Goal: Answer question/provide support

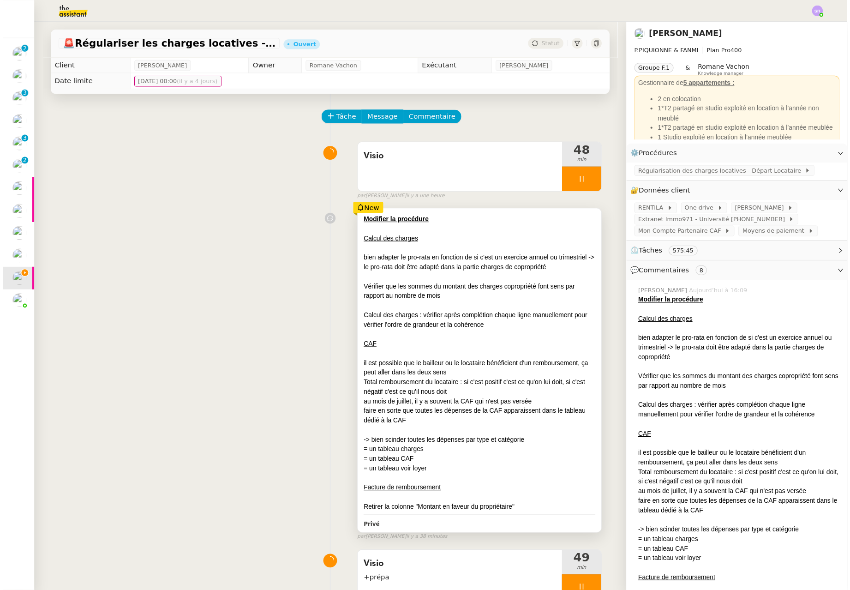
scroll to position [33, 0]
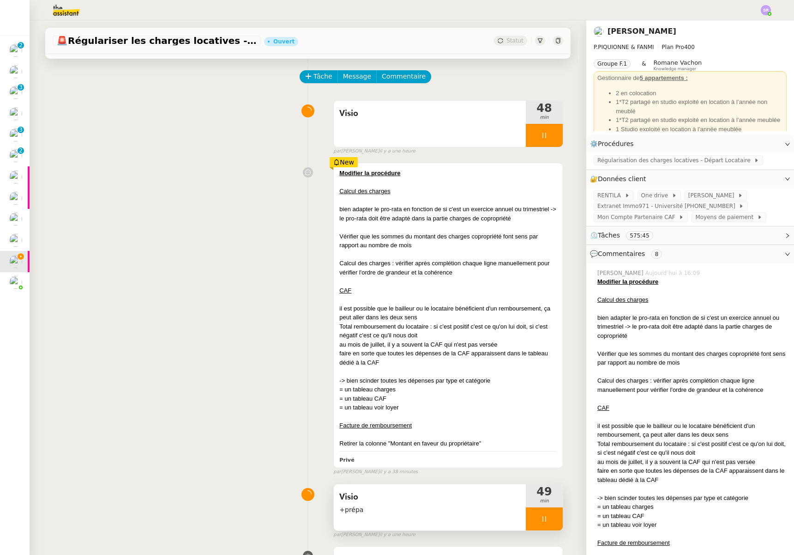
click at [538, 514] on div at bounding box center [544, 518] width 37 height 23
click at [550, 520] on icon at bounding box center [553, 518] width 7 height 7
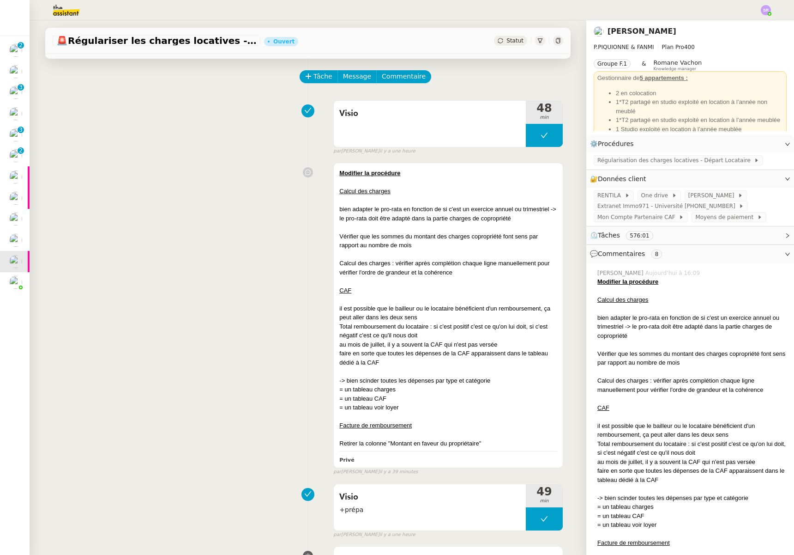
click at [210, 457] on div "Modifier la procédure Calcul des charges bien adapter le pro-rata en fonction d…" at bounding box center [308, 316] width 511 height 317
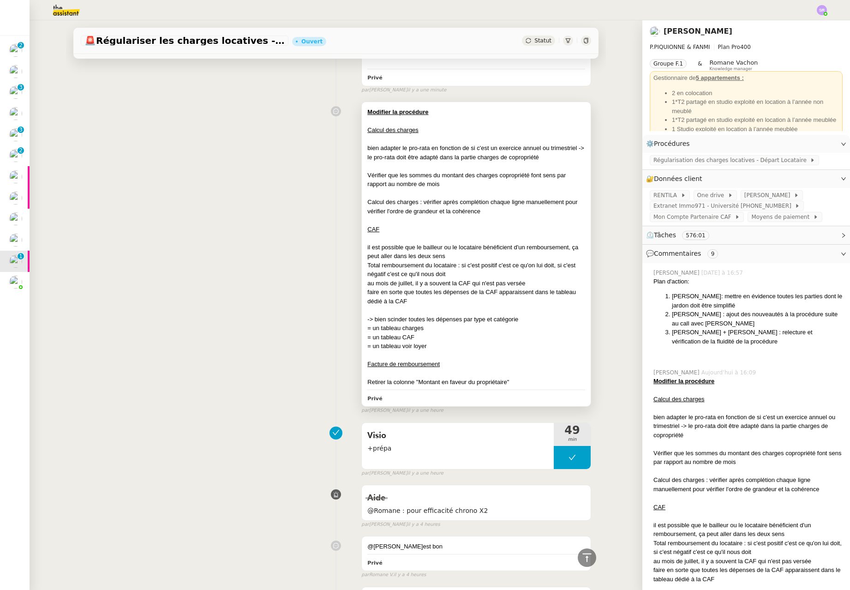
scroll to position [65, 0]
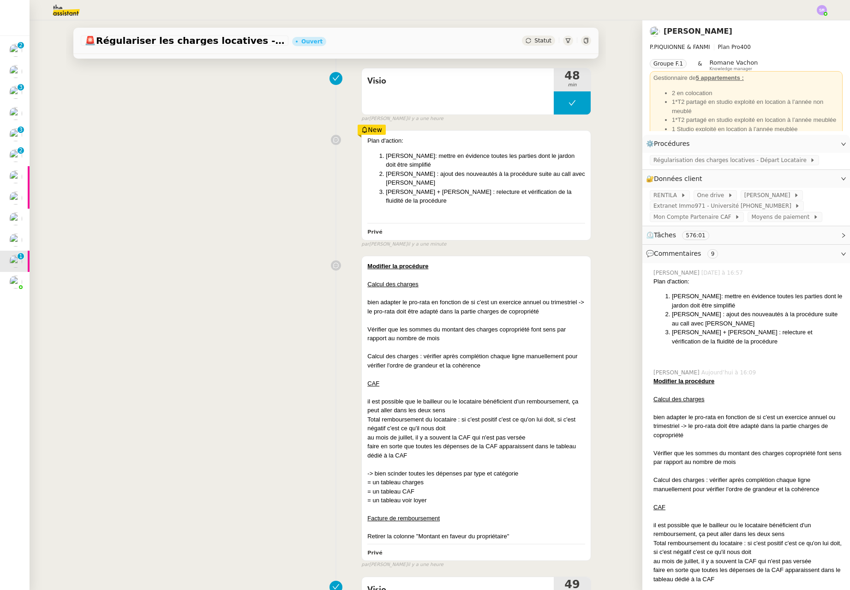
click at [527, 45] on div "Statut" at bounding box center [538, 41] width 33 height 10
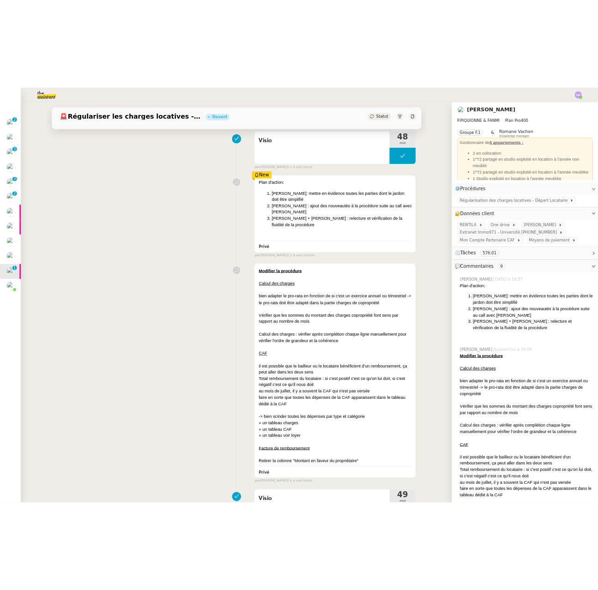
scroll to position [0, 0]
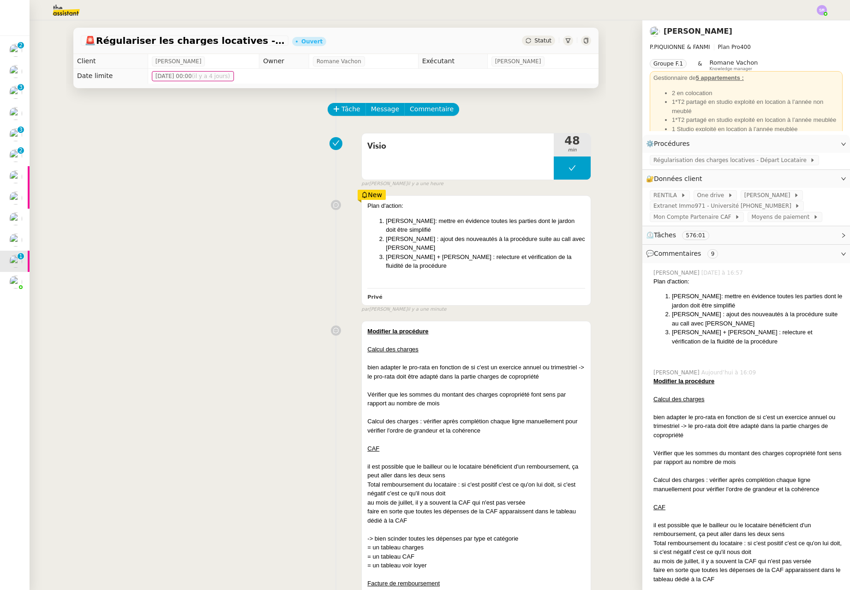
click at [536, 44] on div "Statut" at bounding box center [538, 41] width 33 height 10
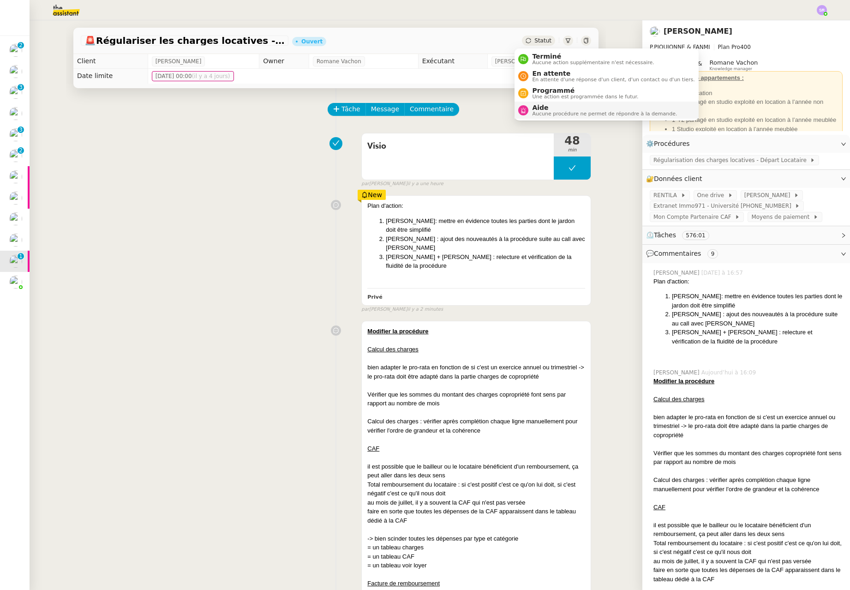
click at [584, 110] on span "Aide" at bounding box center [604, 107] width 145 height 7
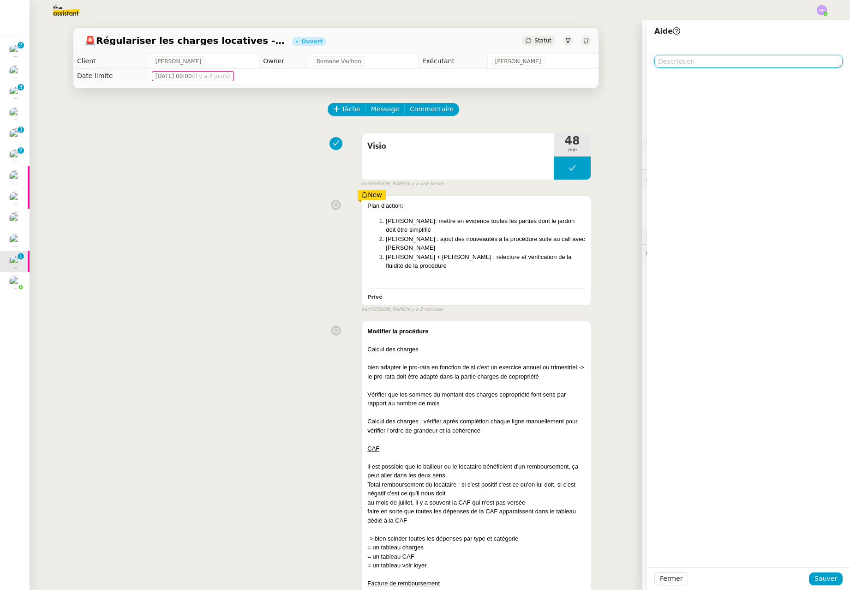
click at [698, 65] on textarea at bounding box center [749, 61] width 188 height 13
type textarea "@Romane : Pour Anna"
click at [794, 554] on span "Sauver" at bounding box center [826, 578] width 23 height 11
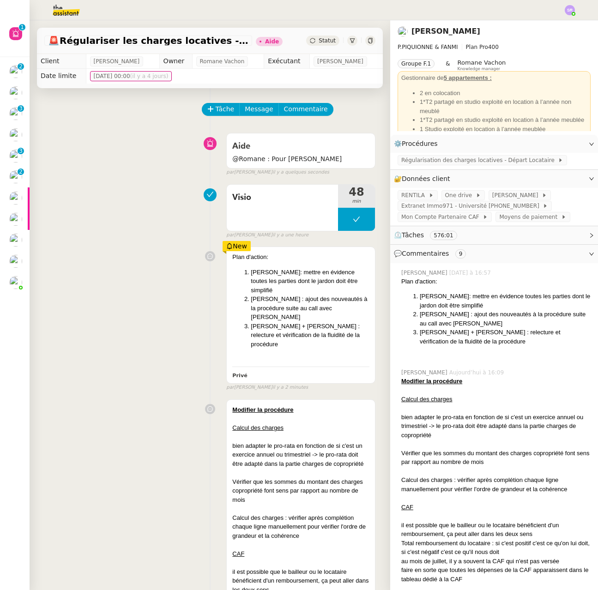
click at [368, 41] on icon at bounding box center [371, 41] width 6 height 6
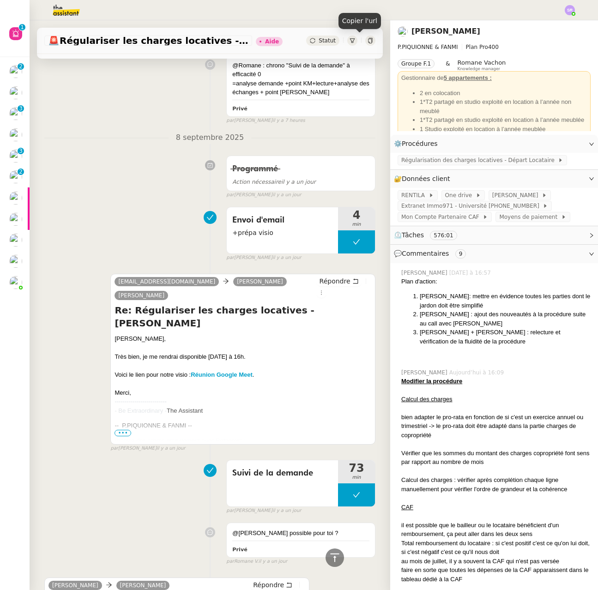
scroll to position [1434, 0]
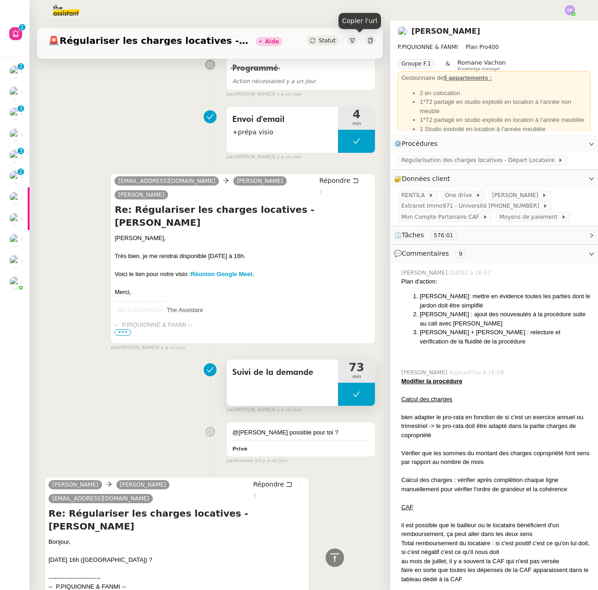
click at [338, 383] on button at bounding box center [356, 394] width 37 height 23
click at [344, 391] on icon at bounding box center [347, 394] width 7 height 7
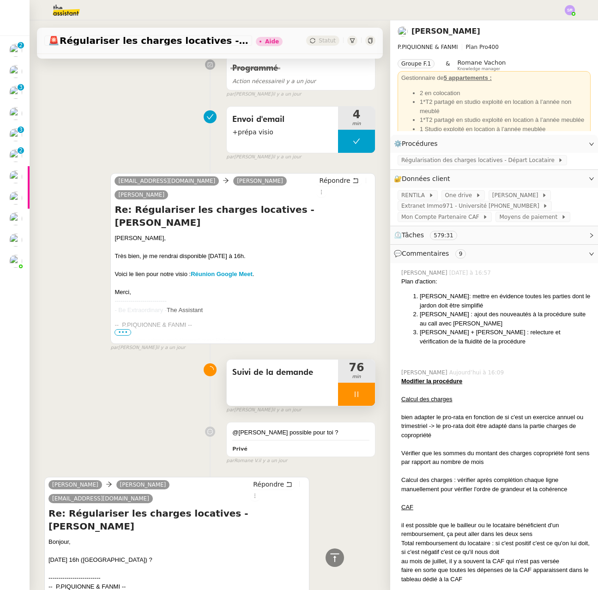
click at [353, 391] on icon at bounding box center [356, 394] width 7 height 7
click at [362, 391] on icon at bounding box center [365, 394] width 7 height 7
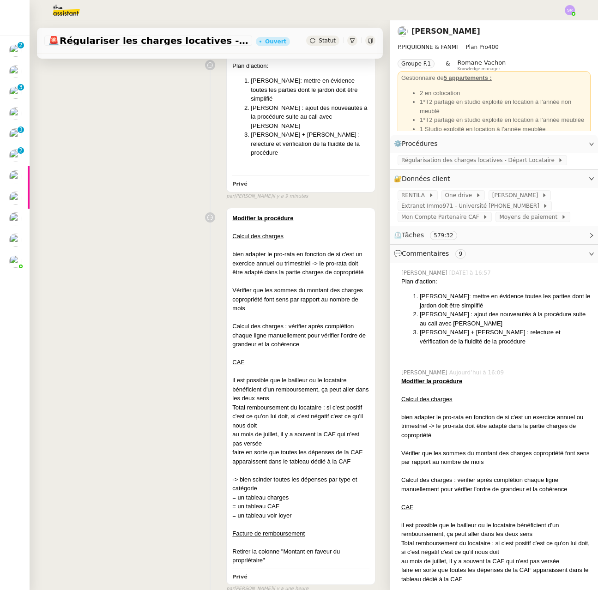
scroll to position [0, 0]
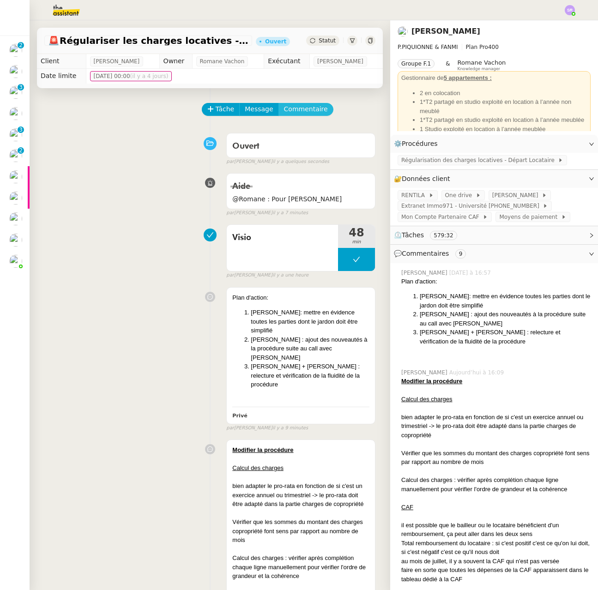
click at [304, 110] on span "Commentaire" at bounding box center [306, 109] width 44 height 11
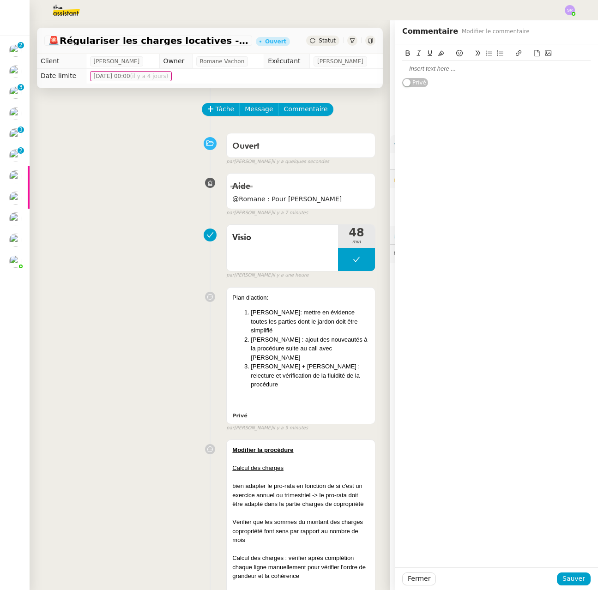
click at [490, 68] on div at bounding box center [496, 69] width 188 height 8
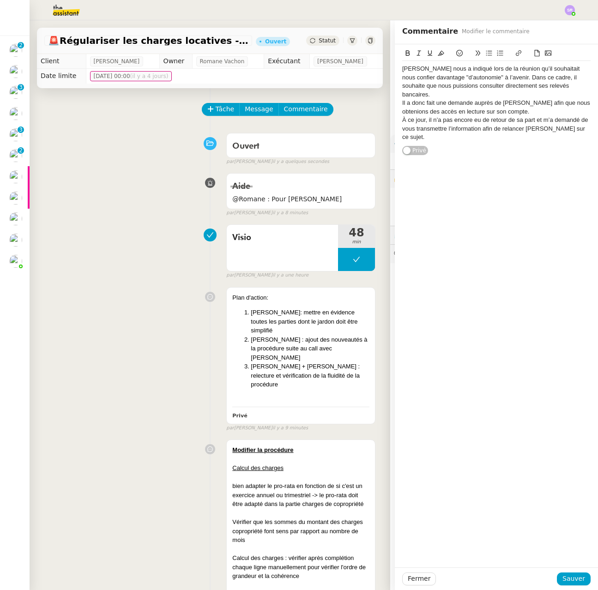
click at [402, 71] on div "Pascal nous a indiqué lors de la réunion qu’il souhaitait nous confier davantag…" at bounding box center [496, 82] width 188 height 34
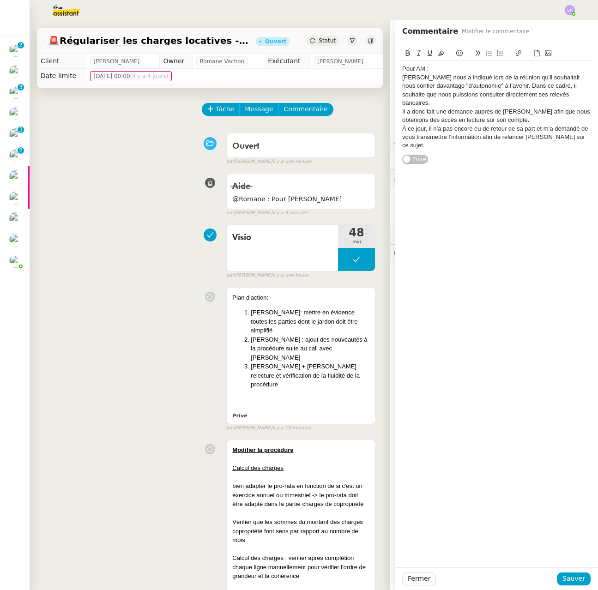
drag, startPoint x: 438, startPoint y: 70, endPoint x: 387, endPoint y: 67, distance: 50.9
click at [395, 67] on div "Pour AM : Pascal nous a indiqué lors de la réunion qu’il souhaitait nous confie…" at bounding box center [496, 104] width 203 height 120
click at [404, 51] on icon at bounding box center [407, 53] width 6 height 6
drag, startPoint x: 485, startPoint y: 196, endPoint x: 501, endPoint y: 250, distance: 55.7
click at [485, 197] on div "Pour AM : Pascal nous a indiqué lors de la réunion qu’il souhaitait nous confie…" at bounding box center [496, 305] width 203 height 523
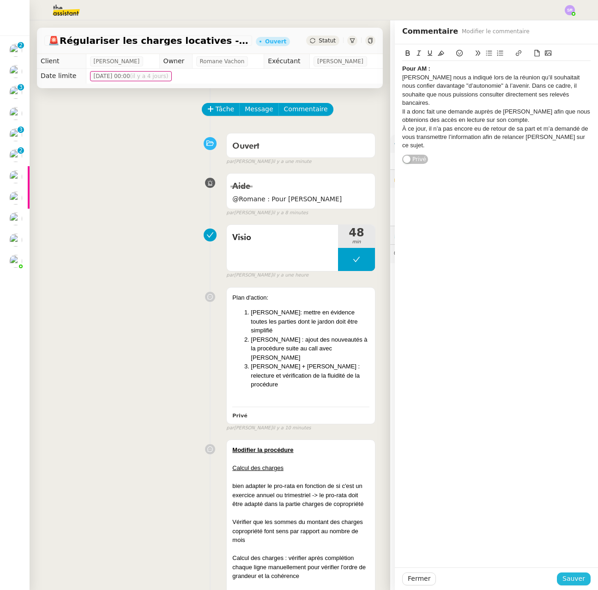
click at [575, 554] on span "Sauver" at bounding box center [573, 578] width 23 height 11
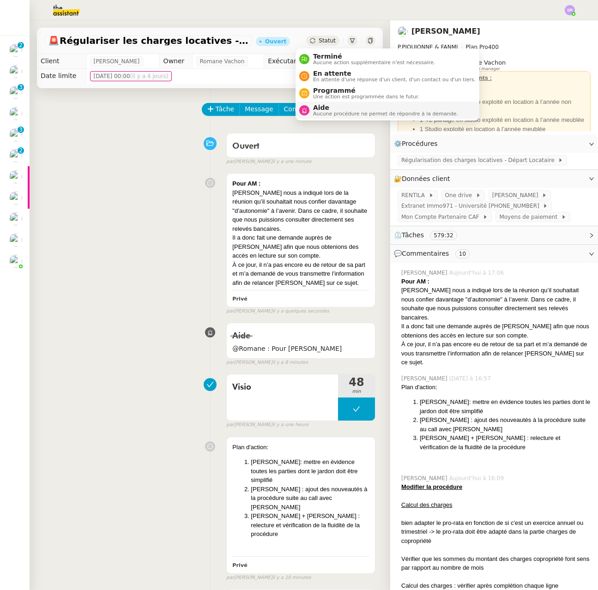
click at [330, 111] on span "Aucune procédure ne permet de répondre à la demande." at bounding box center [385, 113] width 145 height 5
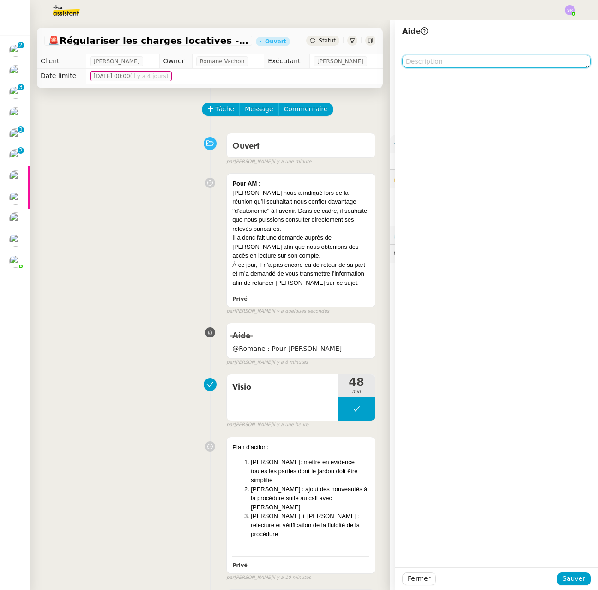
click at [495, 62] on textarea at bounding box center [496, 61] width 188 height 13
type textarea "@KM : pour AM puis réattribution Anna"
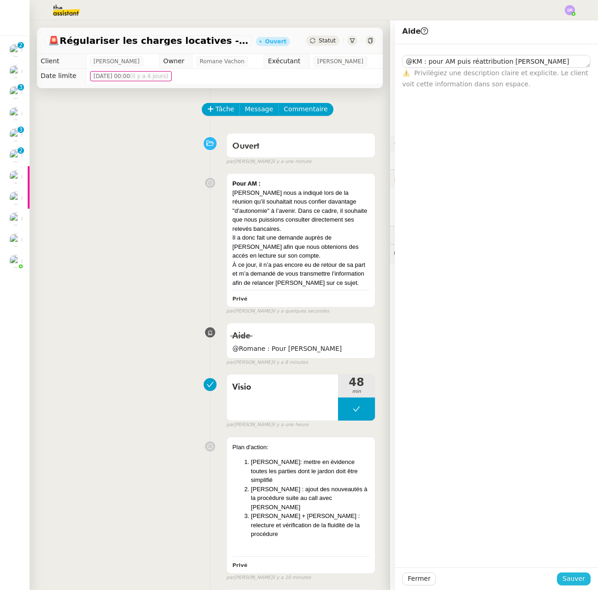
click at [566, 554] on span "Sauver" at bounding box center [573, 578] width 23 height 11
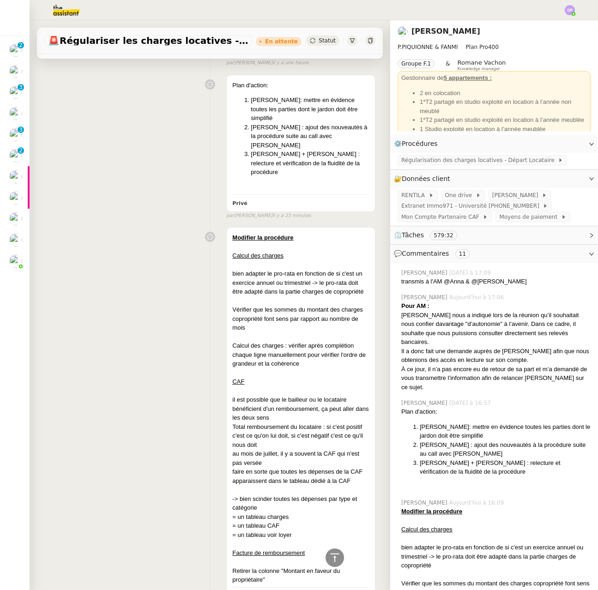
scroll to position [485, 0]
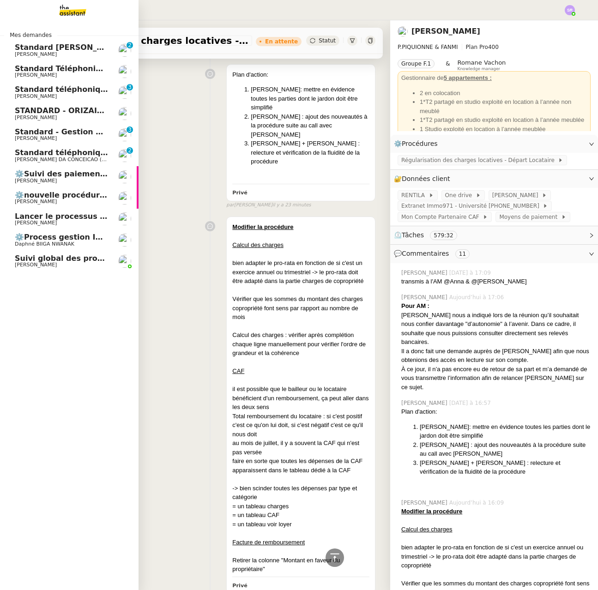
drag, startPoint x: 36, startPoint y: 263, endPoint x: 105, endPoint y: 260, distance: 69.3
click at [36, 263] on span "Frédérique Albert" at bounding box center [36, 265] width 42 height 6
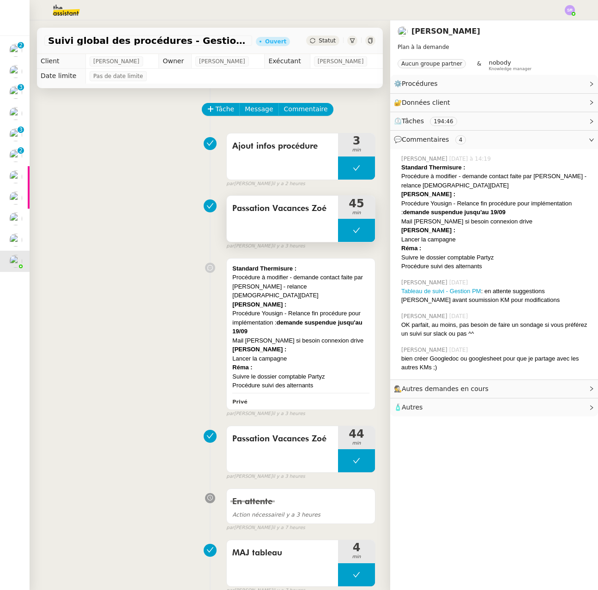
click at [338, 230] on button at bounding box center [356, 230] width 37 height 23
click at [346, 232] on icon at bounding box center [347, 230] width 3 height 5
drag, startPoint x: 338, startPoint y: 462, endPoint x: 335, endPoint y: 456, distance: 7.4
click at [338, 462] on button at bounding box center [356, 460] width 37 height 23
click at [346, 458] on icon at bounding box center [347, 460] width 3 height 5
